Goal: Complete application form

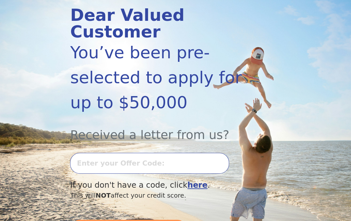
scroll to position [96, 0]
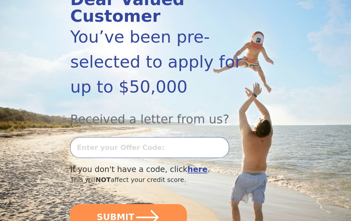
click at [184, 137] on input "text" at bounding box center [149, 147] width 159 height 21
type input "0820k-160666"
click at [70, 204] on button "SUBMIT" at bounding box center [128, 217] width 117 height 27
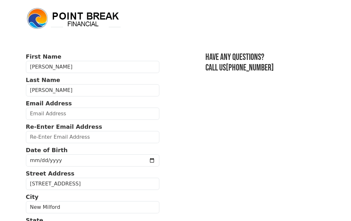
scroll to position [32, 0]
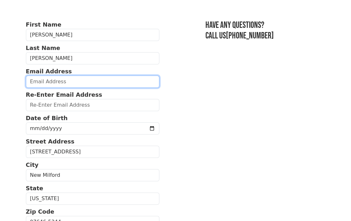
click at [64, 87] on input "email" at bounding box center [92, 81] width 133 height 12
type input "[EMAIL_ADDRESS][DOMAIN_NAME]"
type input "[PHONE_NUMBER]"
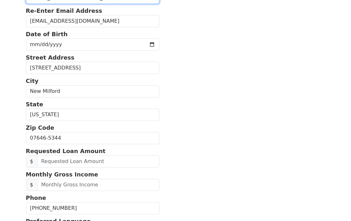
scroll to position [84, 0]
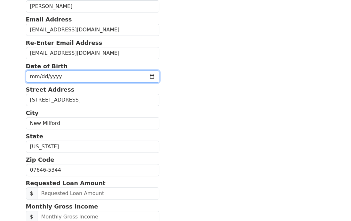
click at [58, 75] on input "date" at bounding box center [92, 76] width 133 height 12
type input "[DATE]"
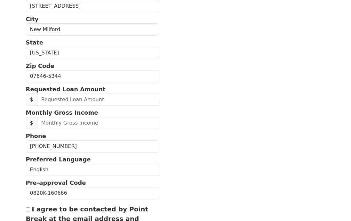
scroll to position [212, 0]
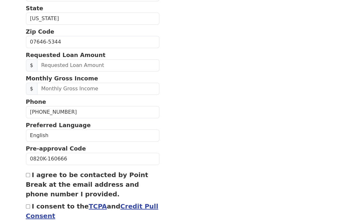
click at [33, 174] on label "I agree to be contacted by Point Break at the email address and phone number I …" at bounding box center [87, 184] width 122 height 27
click at [30, 174] on input "I agree to be contacted by Point Break at the email address and phone number I …" at bounding box center [28, 175] width 4 height 4
checkbox input "true"
click at [31, 204] on div "I consent to the TCPA and Credit Pull Consent" at bounding box center [92, 210] width 133 height 19
click at [26, 204] on input "I consent to the TCPA and Credit Pull Consent" at bounding box center [28, 206] width 4 height 4
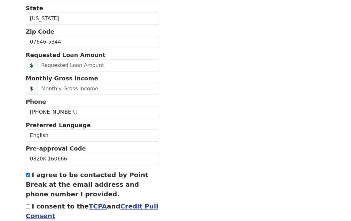
checkbox input "true"
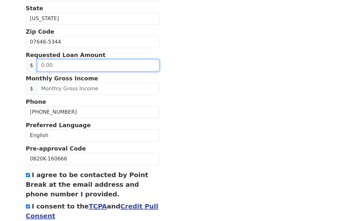
click at [73, 63] on input "text" at bounding box center [98, 65] width 122 height 12
drag, startPoint x: 69, startPoint y: 62, endPoint x: 26, endPoint y: 61, distance: 43.5
click at [26, 61] on div "$" at bounding box center [92, 65] width 133 height 12
type input "6,000.00"
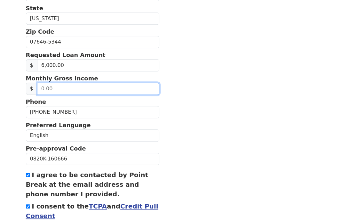
click at [69, 87] on input "text" at bounding box center [98, 89] width 122 height 12
drag, startPoint x: 69, startPoint y: 87, endPoint x: 35, endPoint y: 89, distance: 33.9
click at [35, 89] on div "$" at bounding box center [92, 89] width 133 height 12
type input "5,000.00"
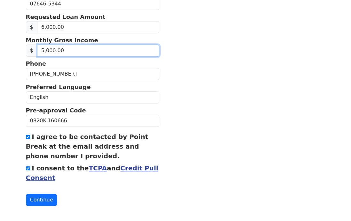
scroll to position [250, 0]
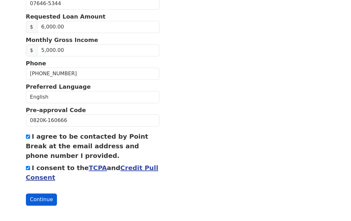
click at [41, 197] on button "Continue" at bounding box center [41, 199] width 31 height 12
